Goal: Task Accomplishment & Management: Use online tool/utility

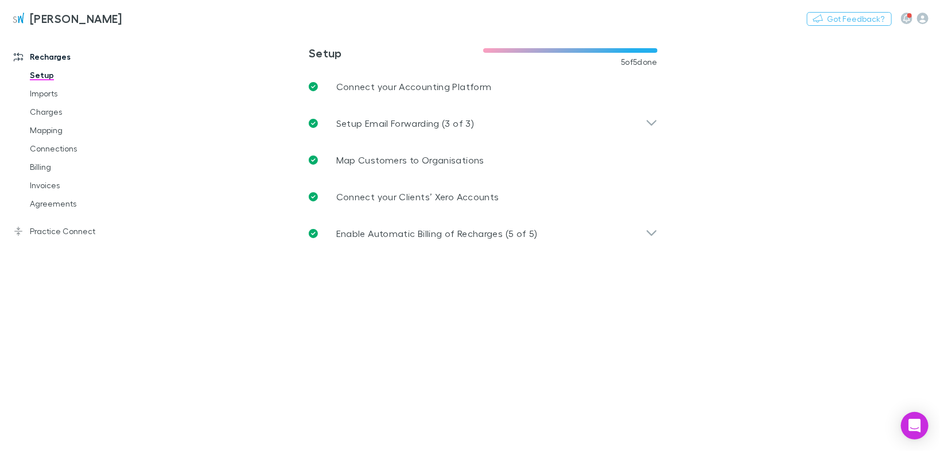
click at [48, 197] on link "Agreements" at bounding box center [84, 203] width 132 height 18
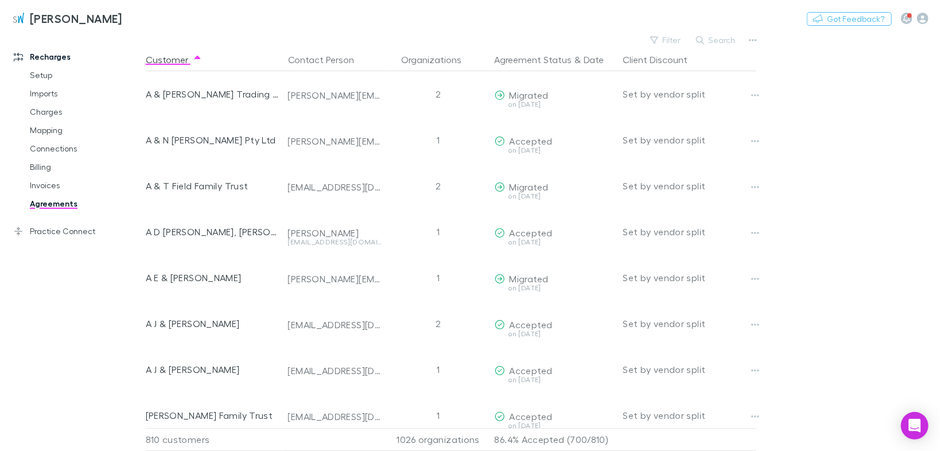
click at [711, 41] on button "Search" at bounding box center [716, 40] width 52 height 14
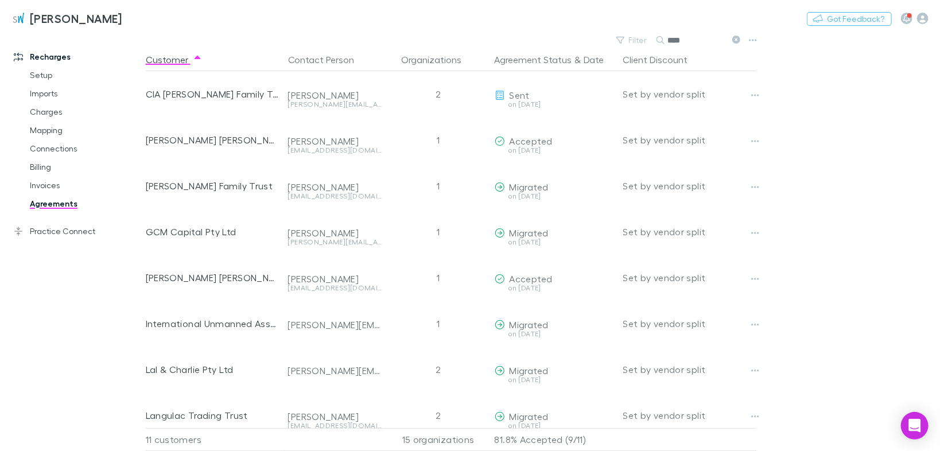
type input "****"
click at [0, 0] on button "Copy link" at bounding box center [0, 0] width 0 height 0
